Goal: Transaction & Acquisition: Purchase product/service

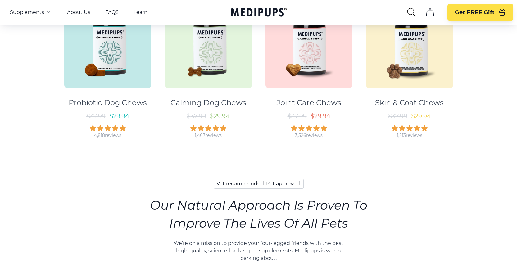
scroll to position [341, 0]
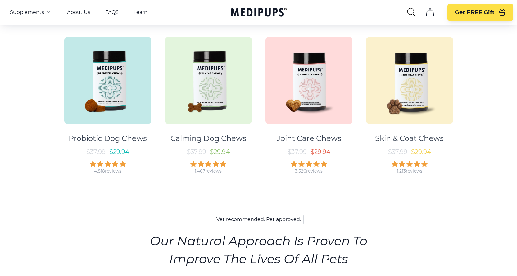
click at [234, 137] on div "Calming Dog Chews" at bounding box center [208, 138] width 76 height 9
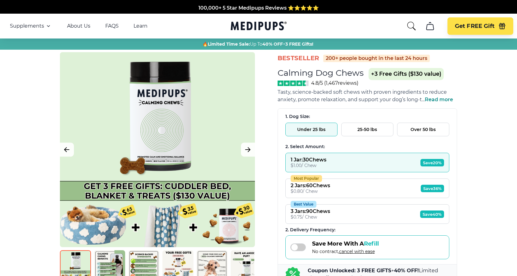
click at [445, 99] on span "Read more" at bounding box center [439, 100] width 28 height 6
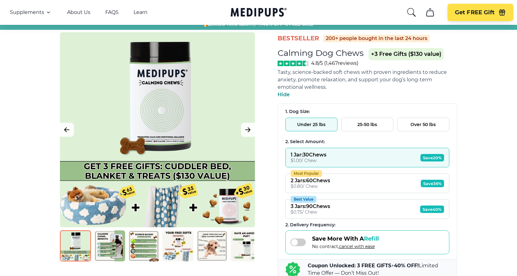
scroll to position [31, 0]
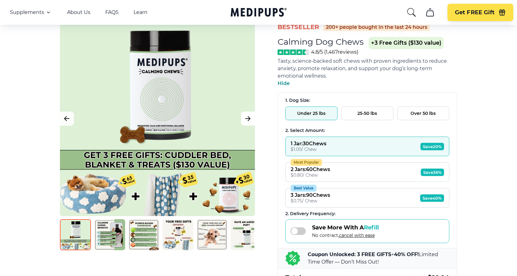
click at [241, 120] on button "Next Image" at bounding box center [248, 119] width 14 height 14
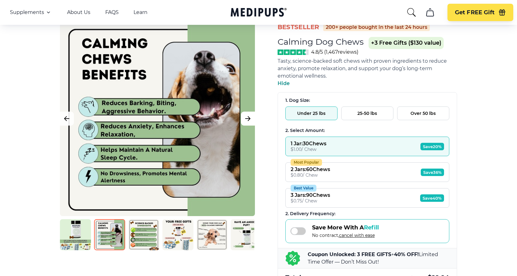
click at [241, 120] on button "Next Image" at bounding box center [248, 119] width 14 height 14
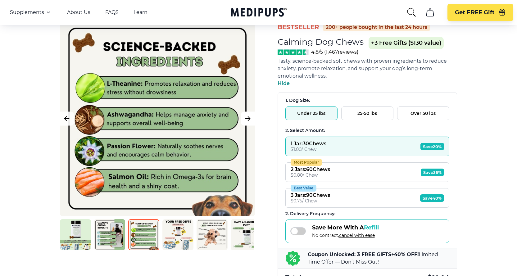
click at [241, 120] on button "Next Image" at bounding box center [248, 119] width 14 height 14
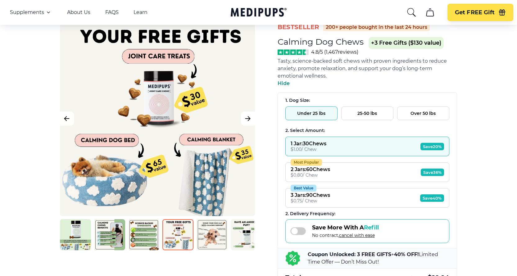
click at [241, 120] on button "Next Image" at bounding box center [248, 119] width 14 height 14
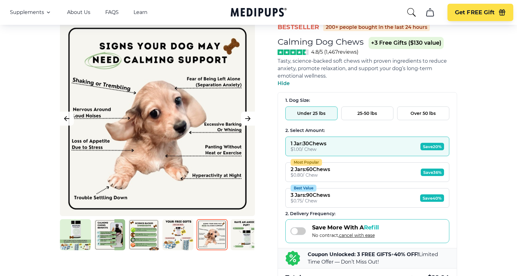
click at [241, 120] on button "Next Image" at bounding box center [248, 119] width 14 height 14
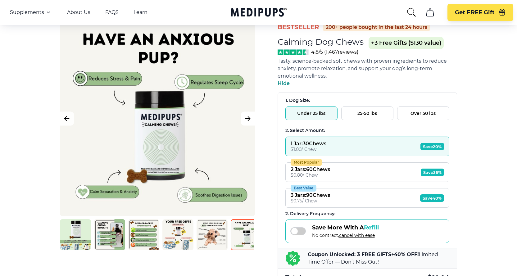
click at [241, 120] on button "Next Image" at bounding box center [248, 119] width 14 height 14
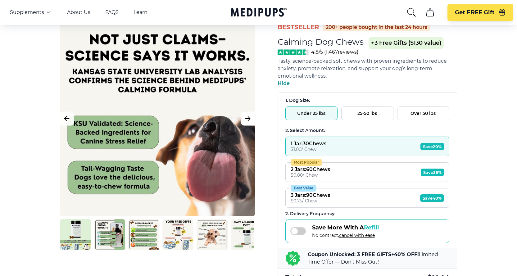
click at [241, 120] on button "Next Image" at bounding box center [248, 119] width 14 height 14
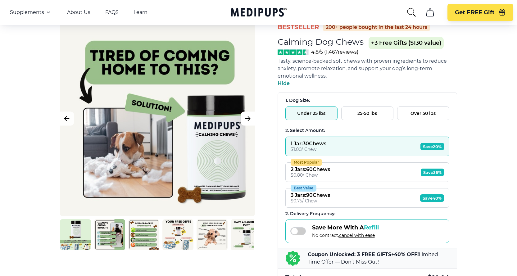
click at [241, 120] on button "Next Image" at bounding box center [248, 119] width 14 height 14
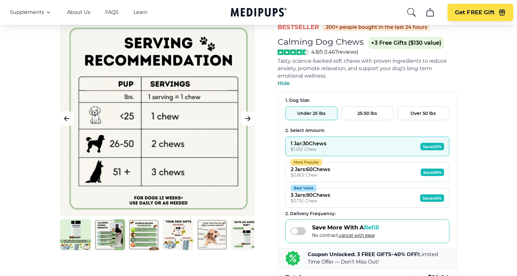
click at [241, 120] on button "Next Image" at bounding box center [248, 119] width 14 height 14
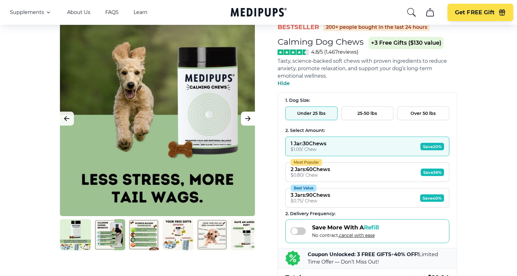
click at [241, 120] on button "Next Image" at bounding box center [248, 119] width 14 height 14
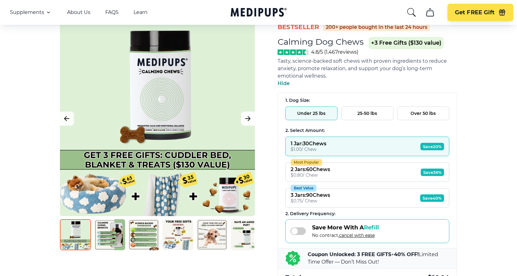
click at [241, 120] on button "Next Image" at bounding box center [248, 119] width 14 height 14
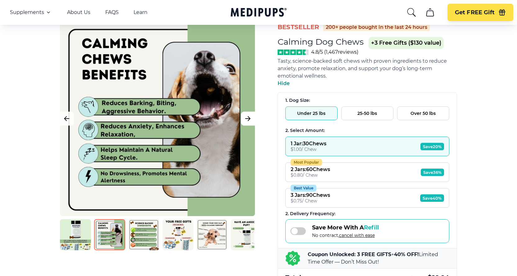
click at [241, 120] on button "Next Image" at bounding box center [248, 119] width 14 height 14
